Goal: Task Accomplishment & Management: Manage account settings

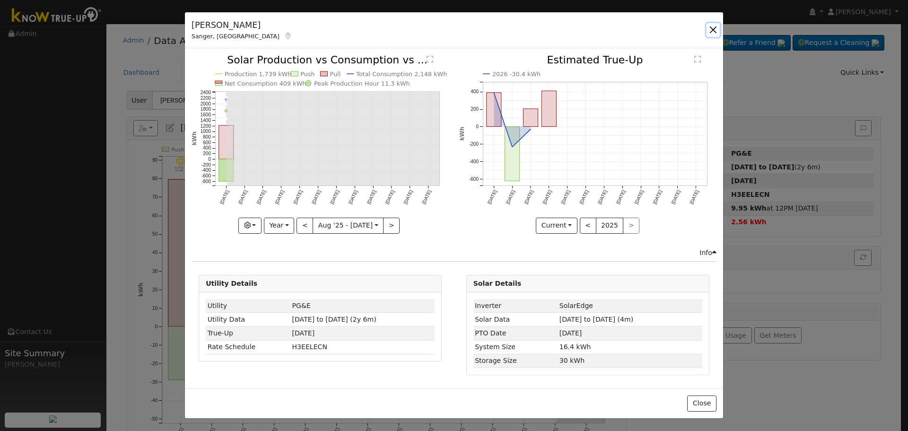
click at [713, 26] on button "button" at bounding box center [712, 29] width 13 height 13
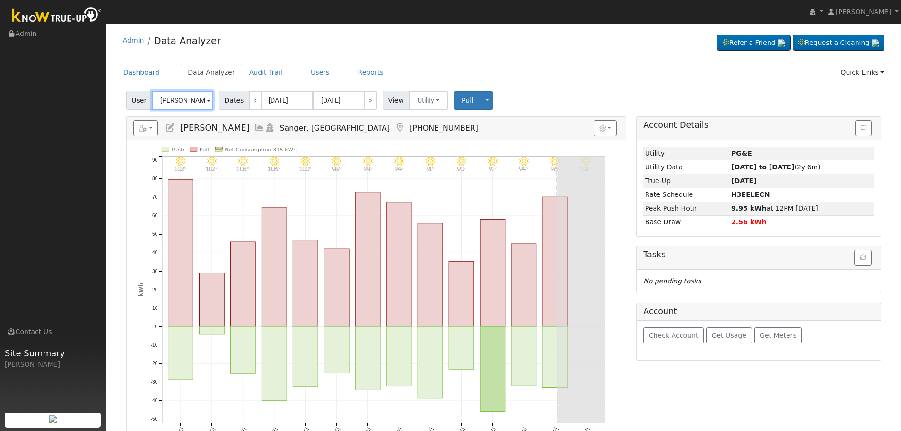
click at [182, 95] on input "[PERSON_NAME]" at bounding box center [182, 100] width 61 height 19
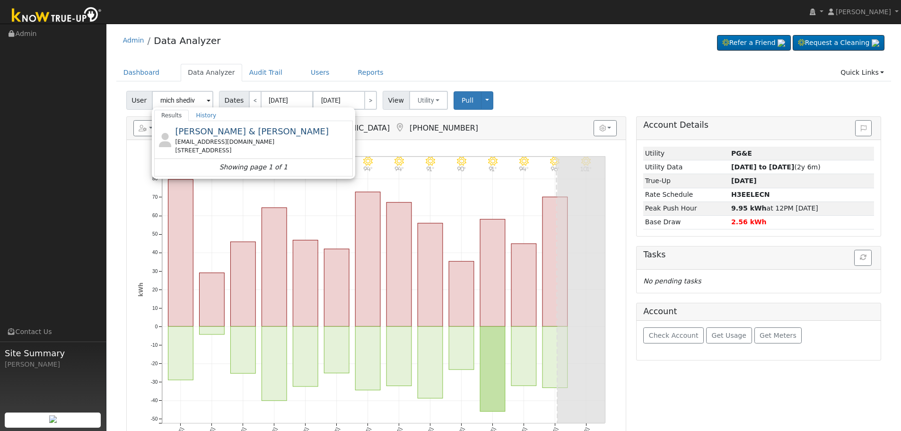
click at [212, 133] on span "[PERSON_NAME] & [PERSON_NAME]" at bounding box center [252, 131] width 154 height 10
type input "[PERSON_NAME] & [PERSON_NAME]"
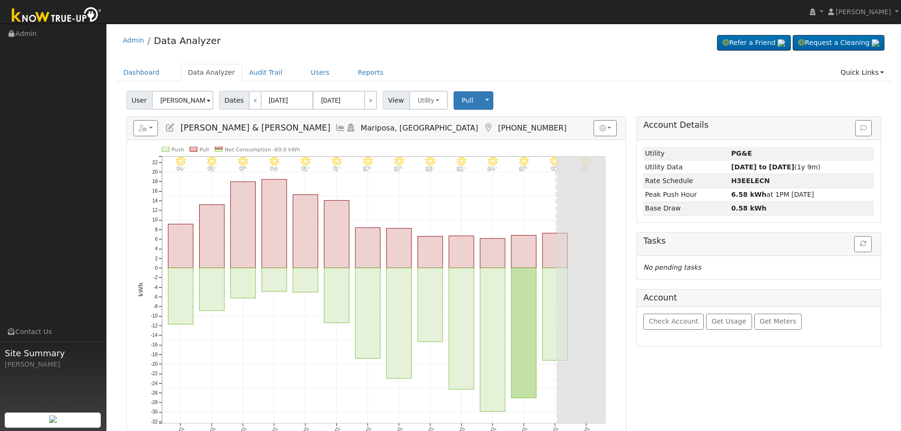
click at [335, 126] on icon at bounding box center [340, 127] width 10 height 9
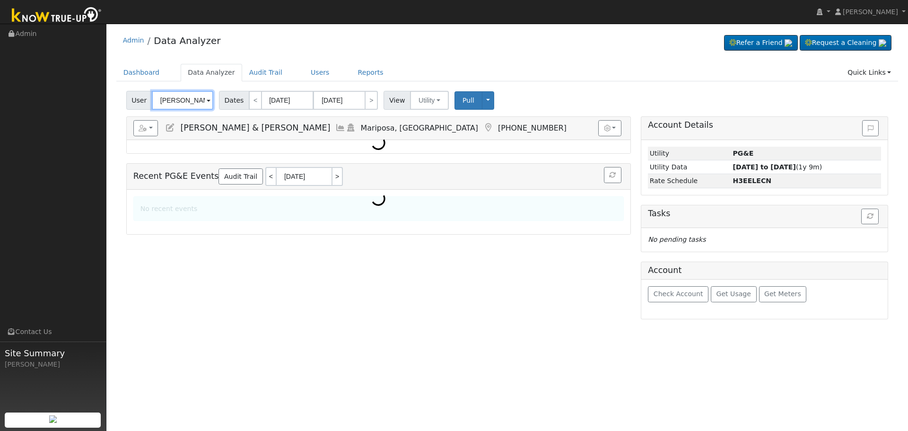
click at [187, 92] on input "[PERSON_NAME] & [PERSON_NAME]" at bounding box center [182, 100] width 61 height 19
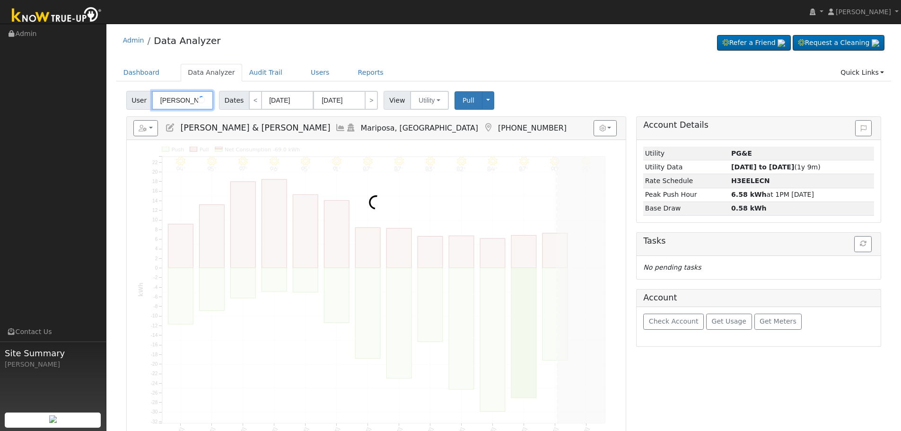
click at [187, 92] on input "[PERSON_NAME] & [PERSON_NAME]" at bounding box center [182, 100] width 61 height 19
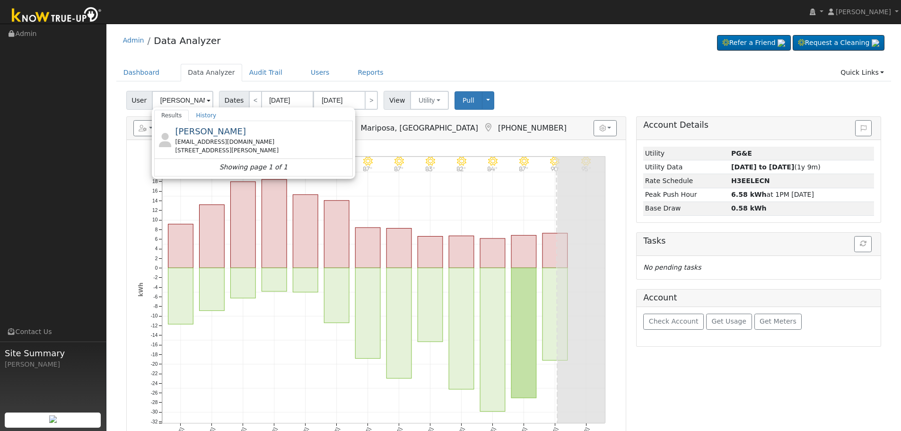
click at [236, 143] on div "shspringer99@gmail.com" at bounding box center [262, 142] width 175 height 9
type input "Samuel Springer"
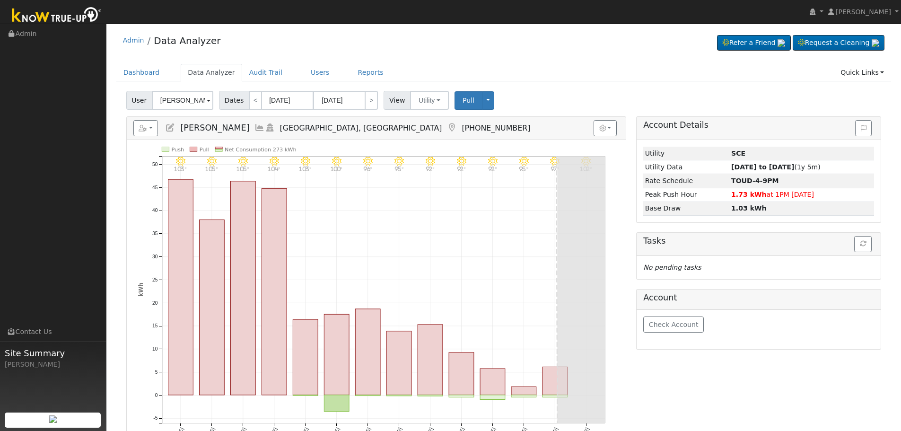
click at [254, 131] on icon at bounding box center [259, 127] width 10 height 9
